Goal: Information Seeking & Learning: Learn about a topic

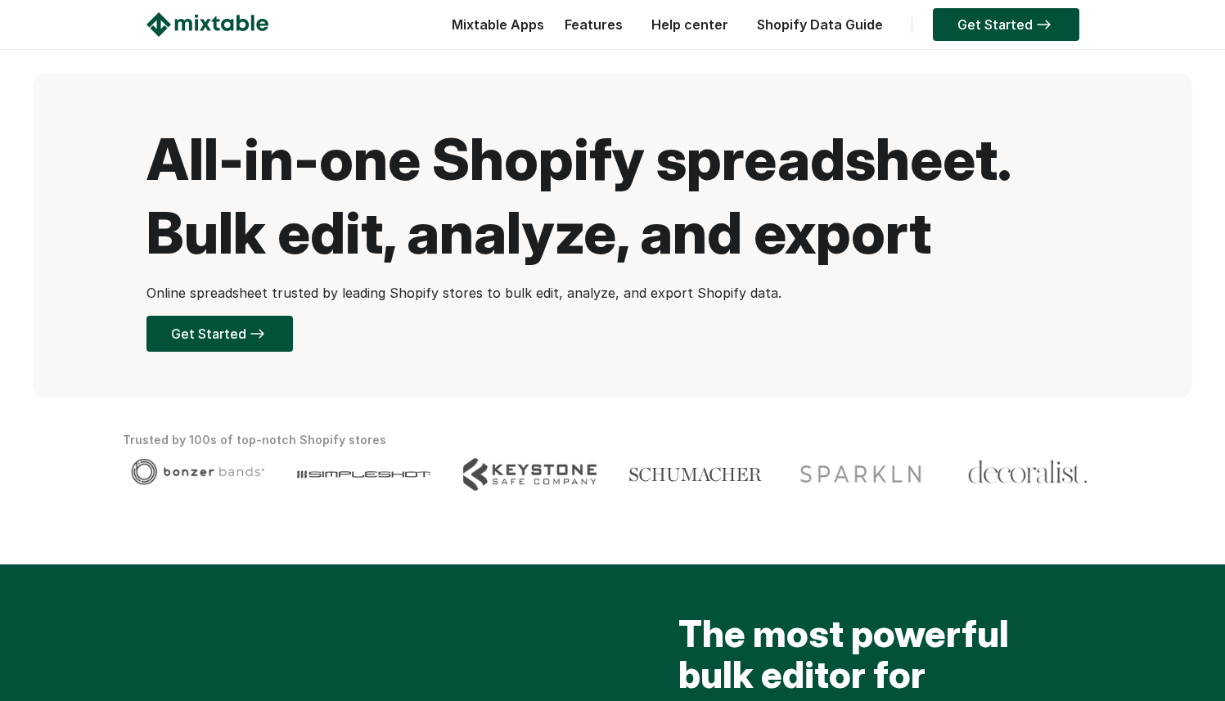
click at [809, 24] on link "Shopify Data Guide" at bounding box center [820, 24] width 142 height 16
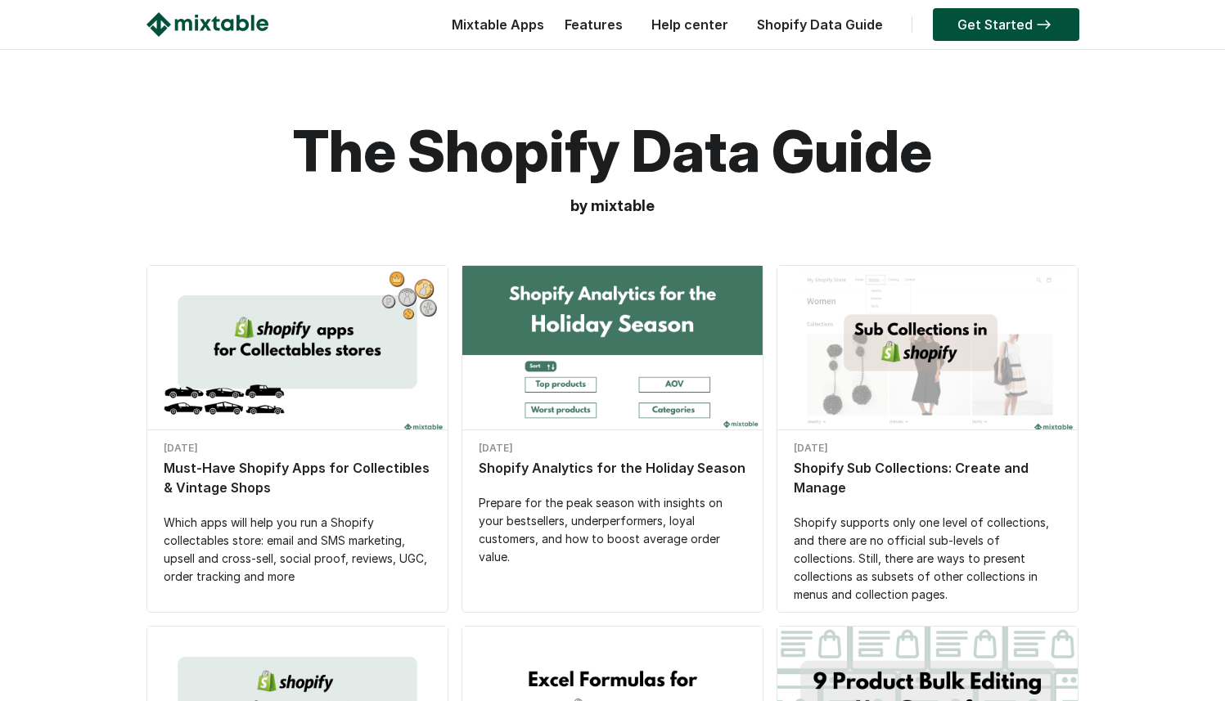
click at [189, 471] on div "Must-Have Shopify Apps for Collectibles & Vintage Shops" at bounding box center [298, 477] width 268 height 39
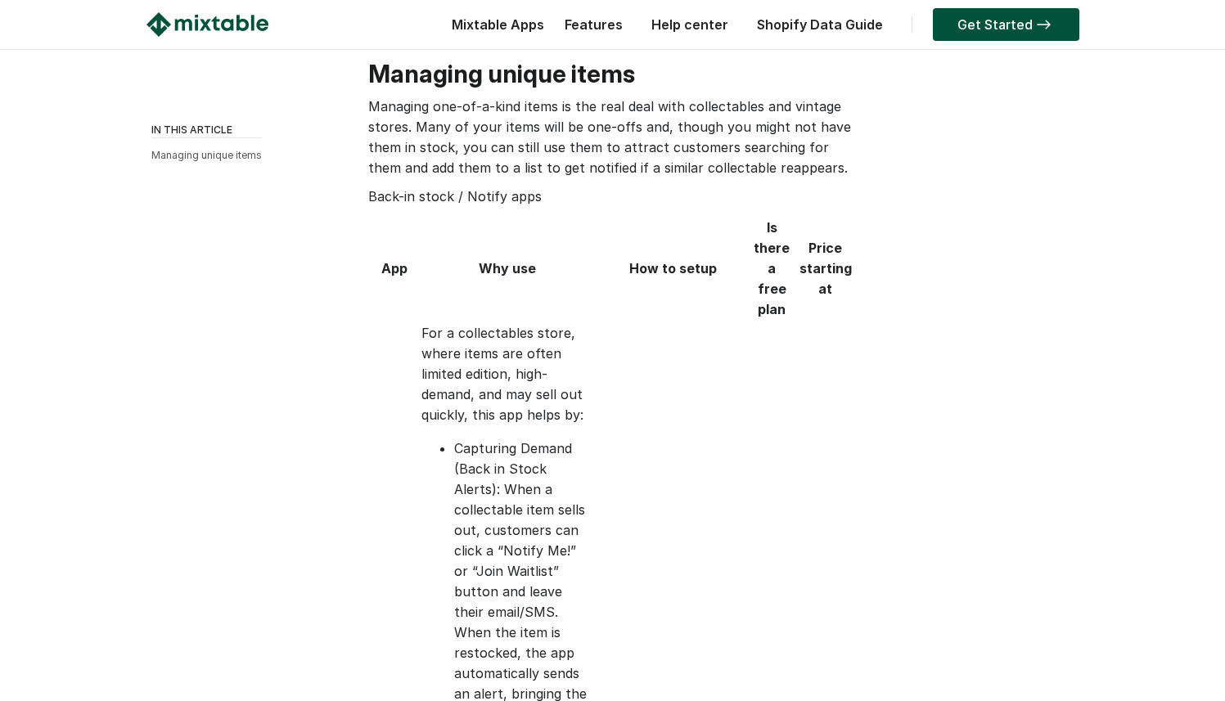
scroll to position [378, 0]
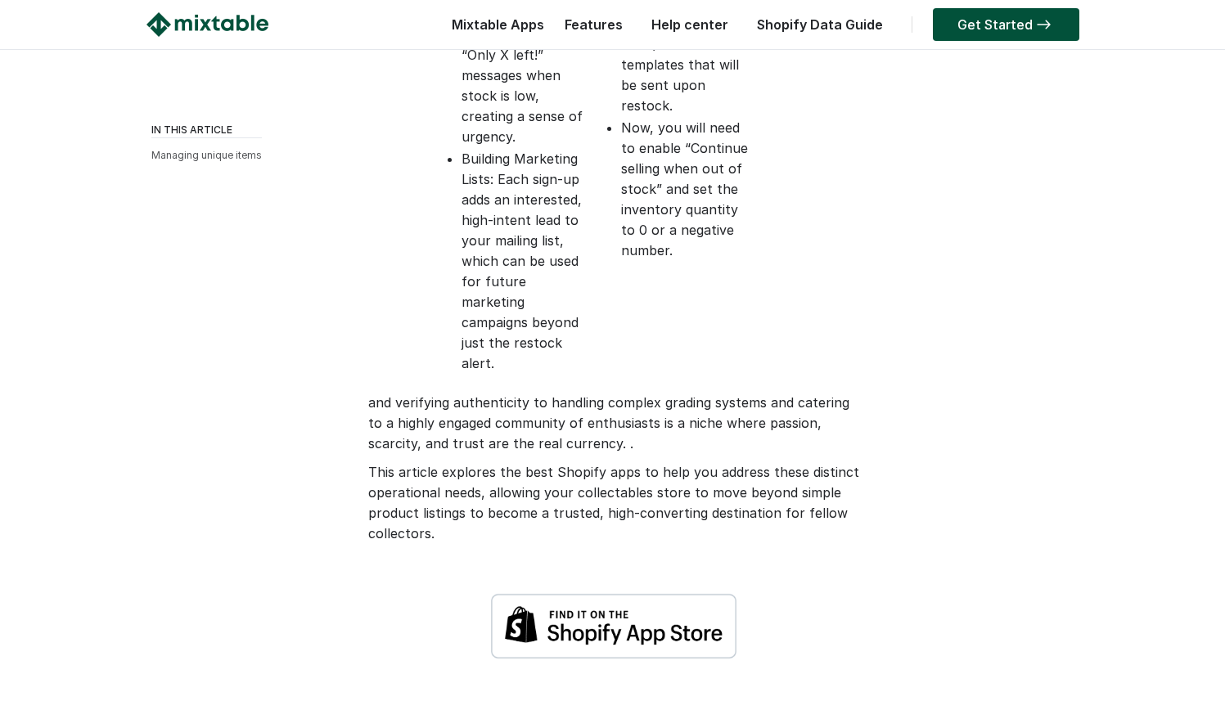
scroll to position [1295, 0]
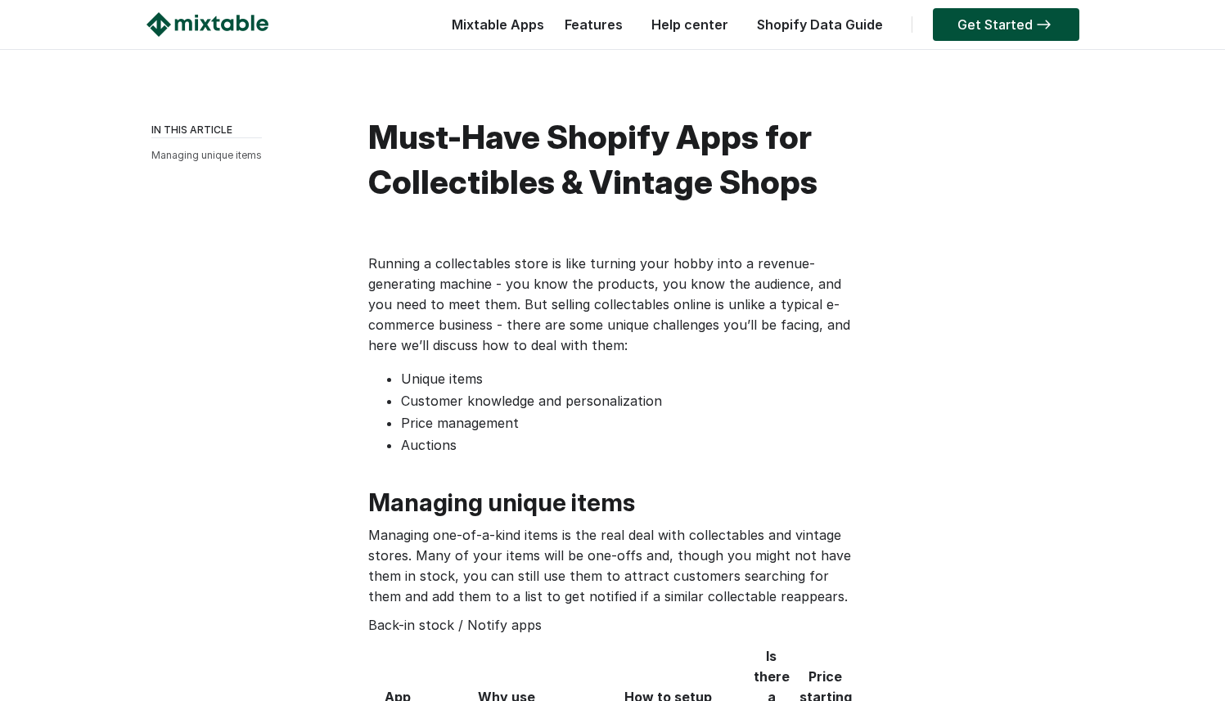
scroll to position [1295, 0]
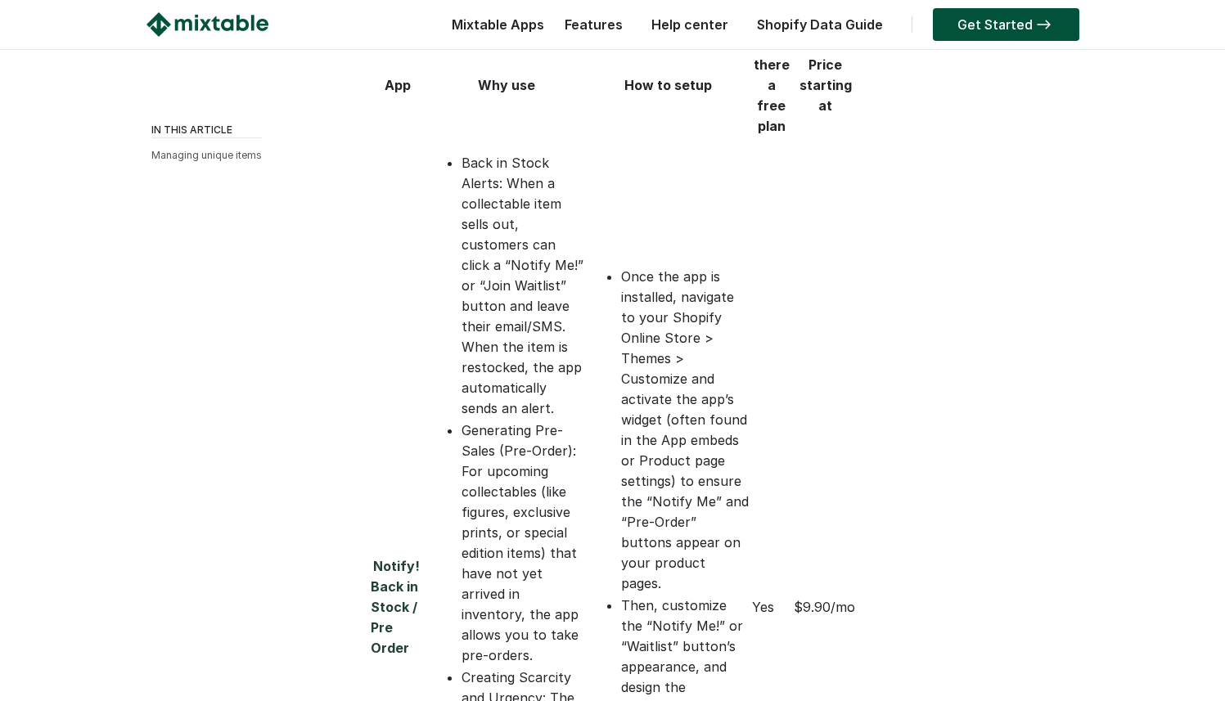
scroll to position [611, 0]
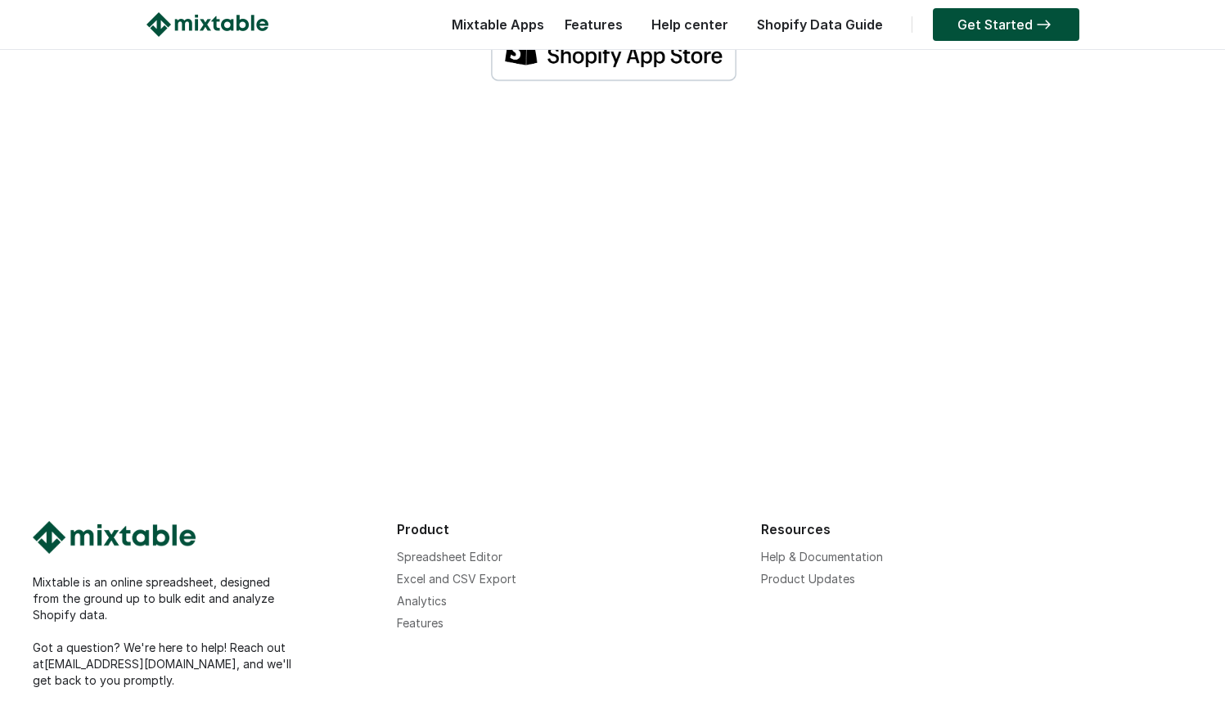
scroll to position [2784, 0]
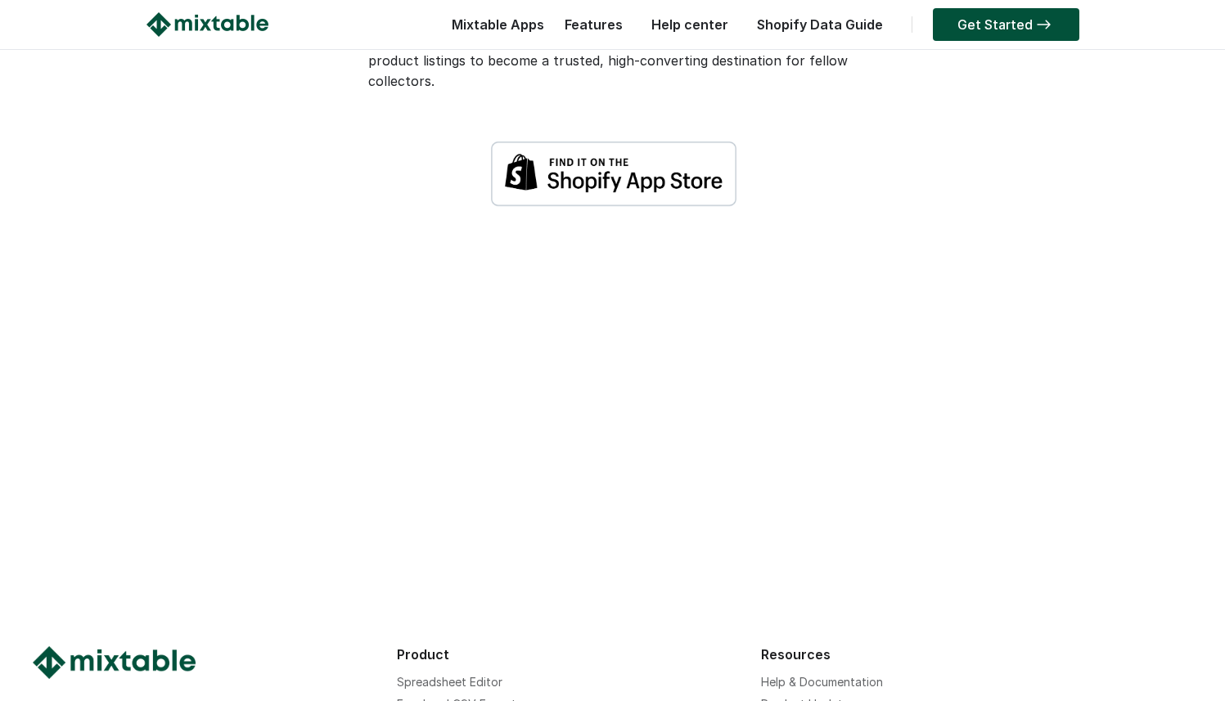
scroll to position [2706, 0]
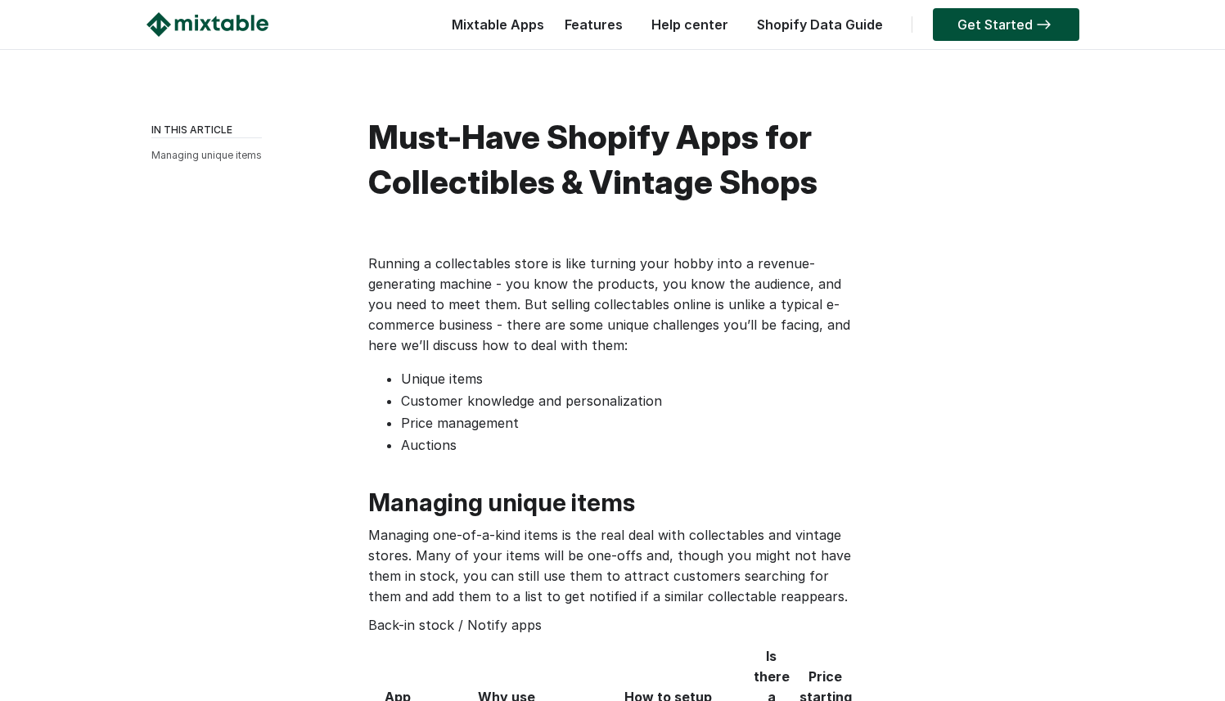
scroll to position [2706, 0]
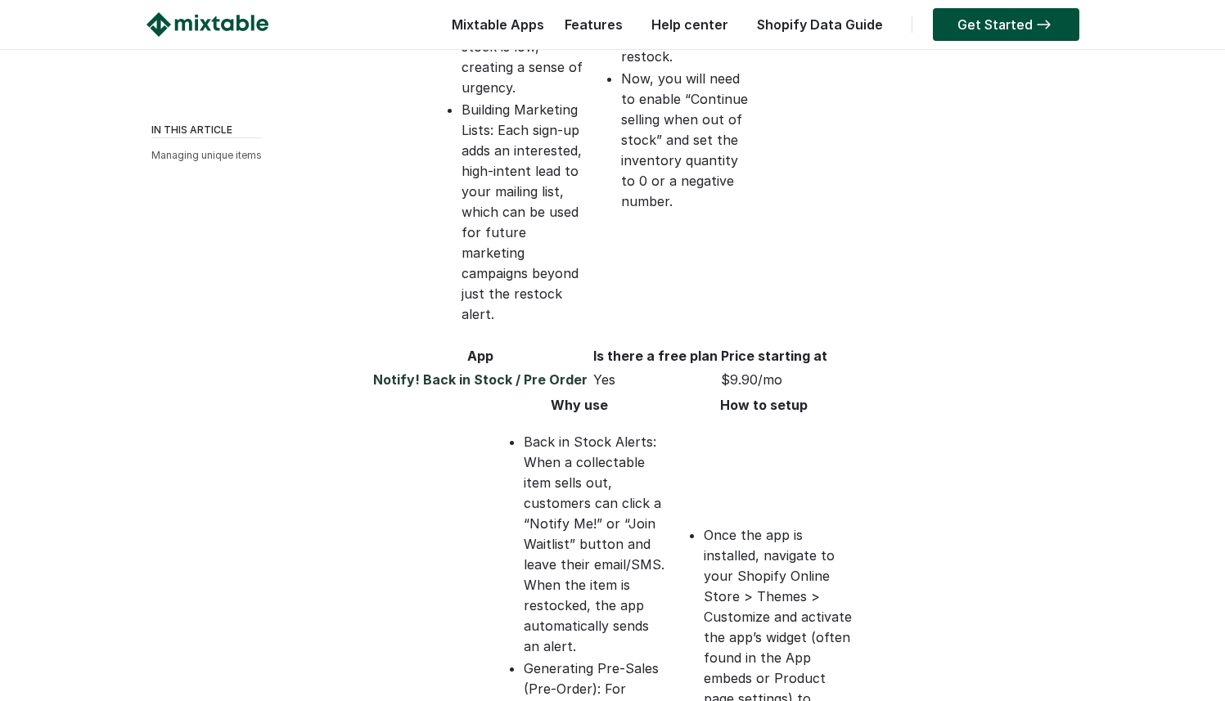
scroll to position [1112, 0]
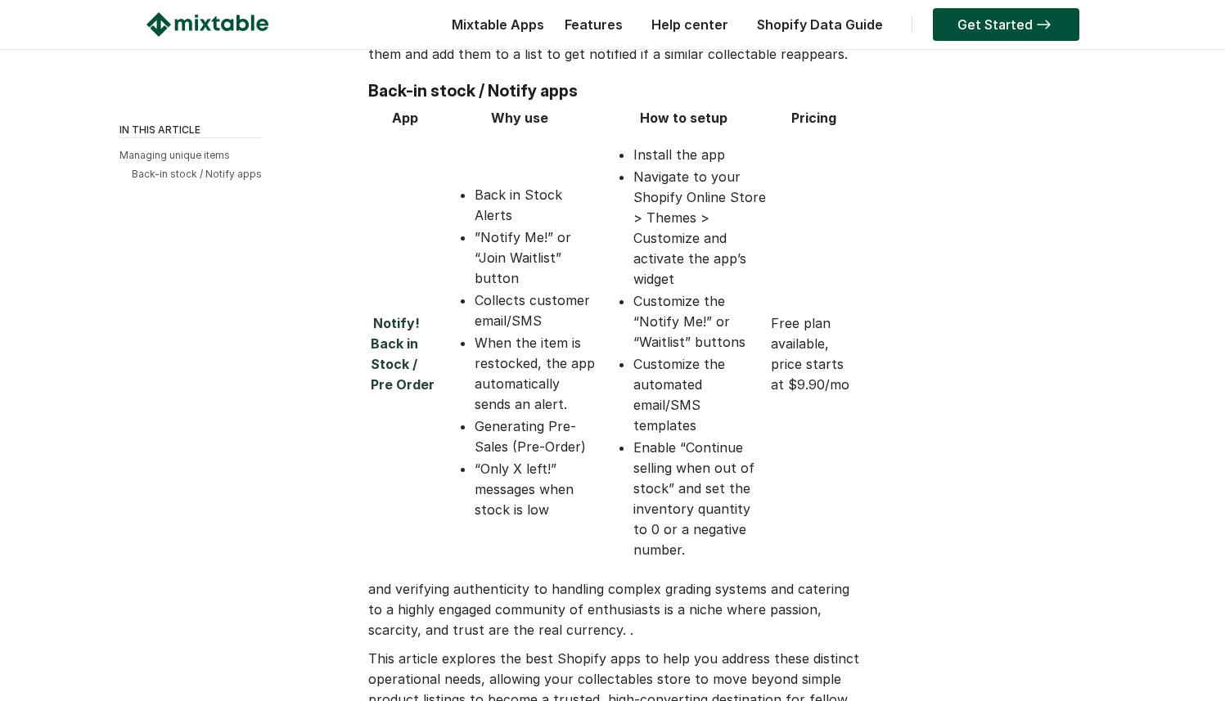
scroll to position [532, 0]
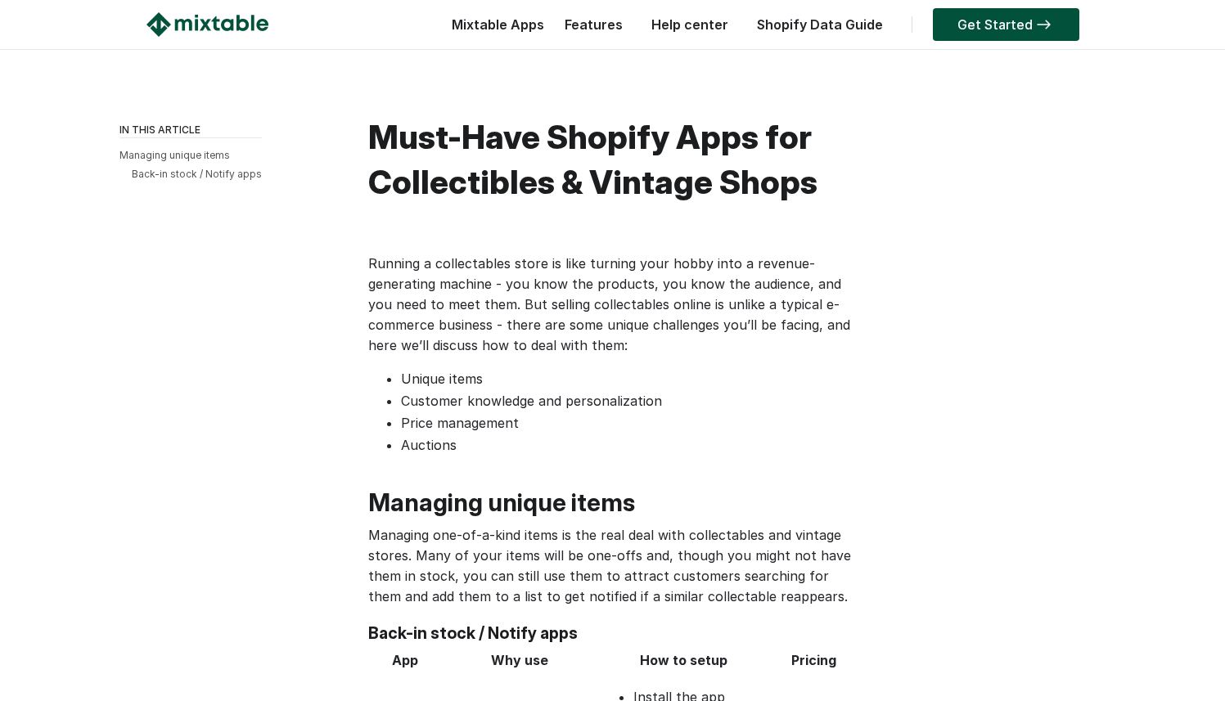
scroll to position [529, 0]
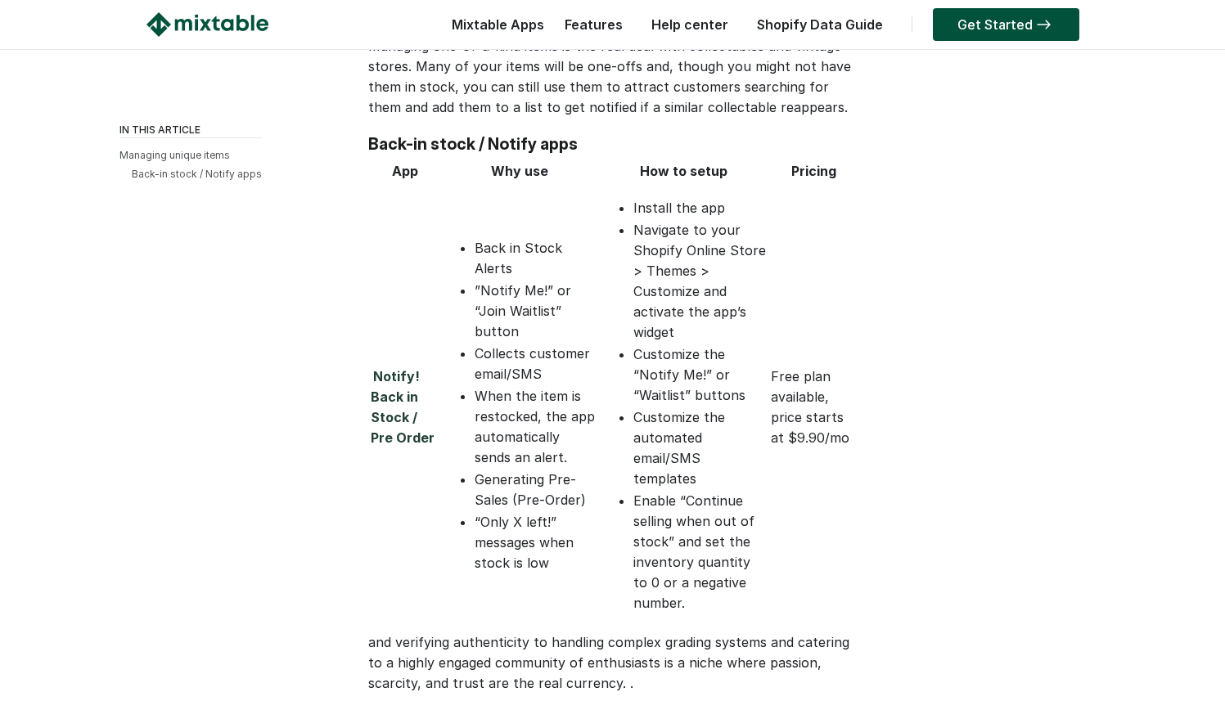
scroll to position [260, 0]
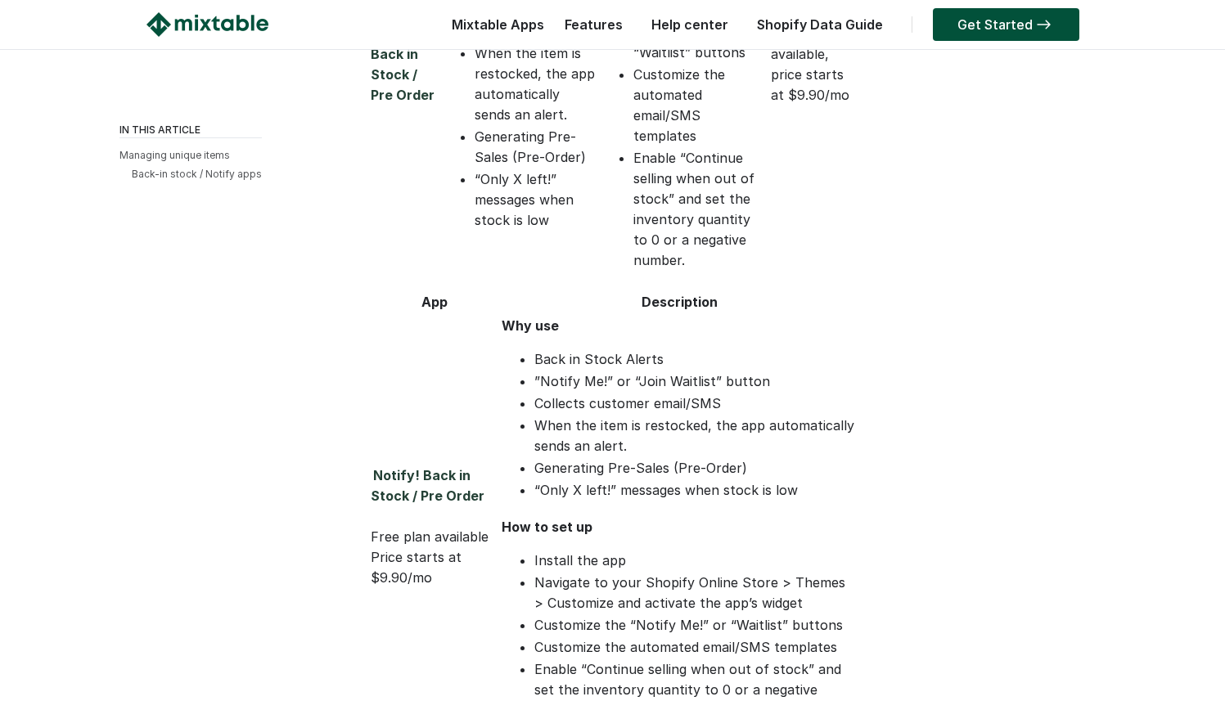
scroll to position [859, 0]
